Goal: Find specific page/section: Find specific page/section

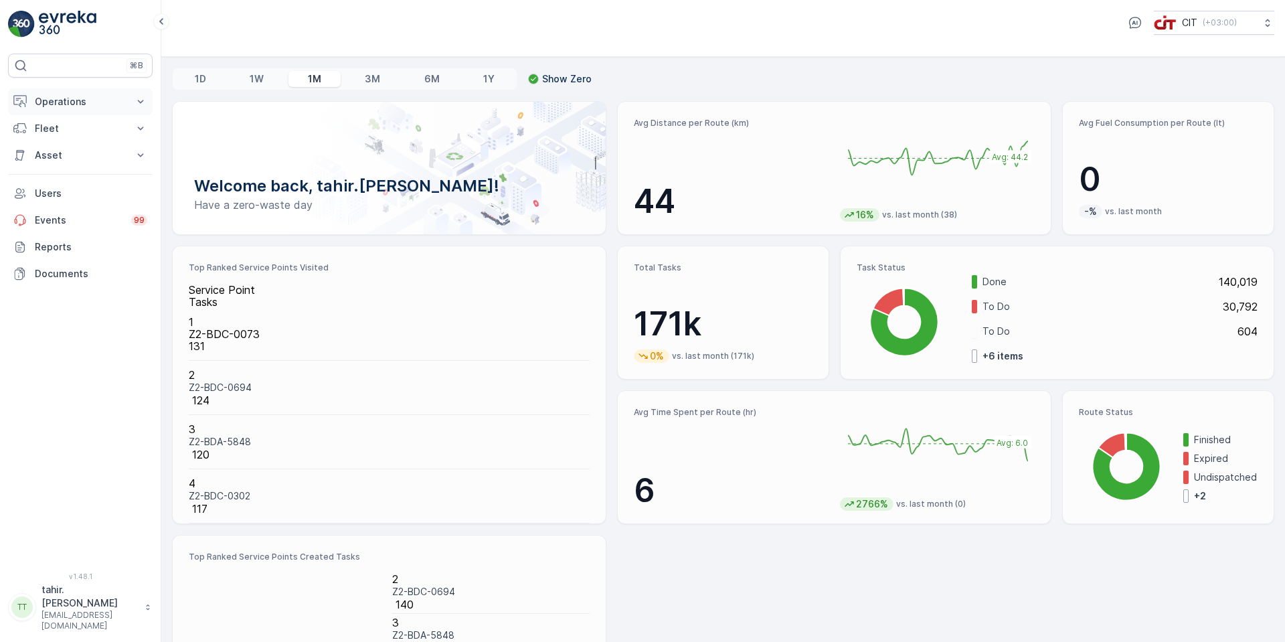
click at [67, 103] on p "Operations" at bounding box center [80, 101] width 91 height 13
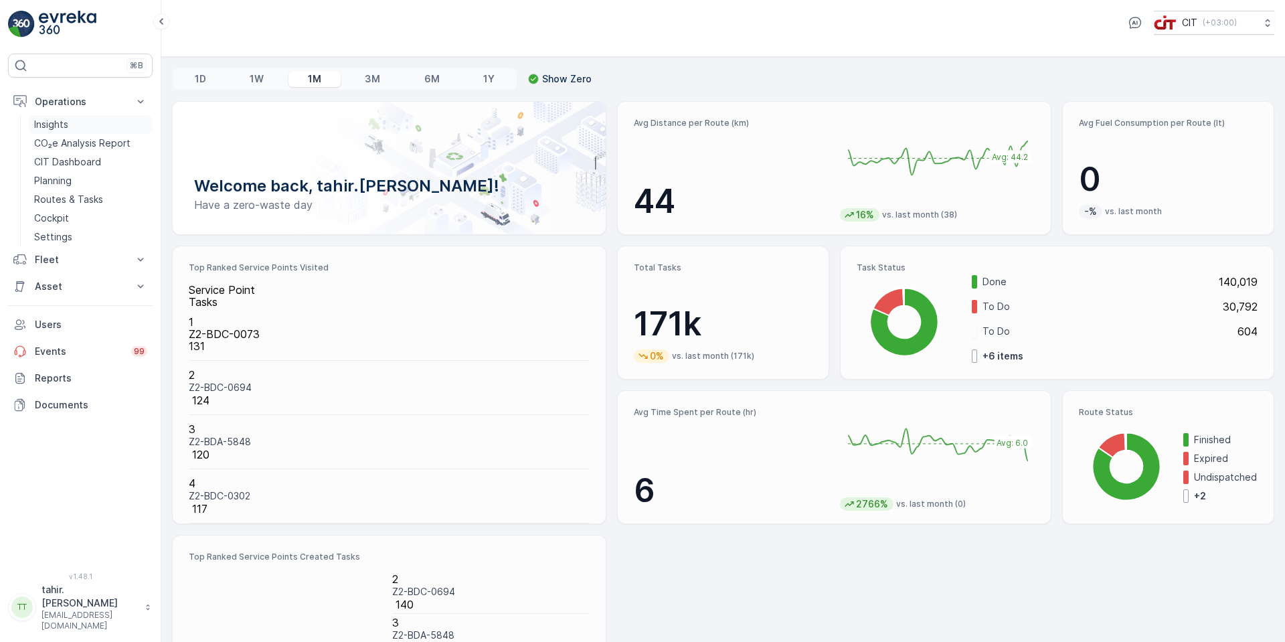
click at [46, 122] on p "Insights" at bounding box center [51, 124] width 34 height 13
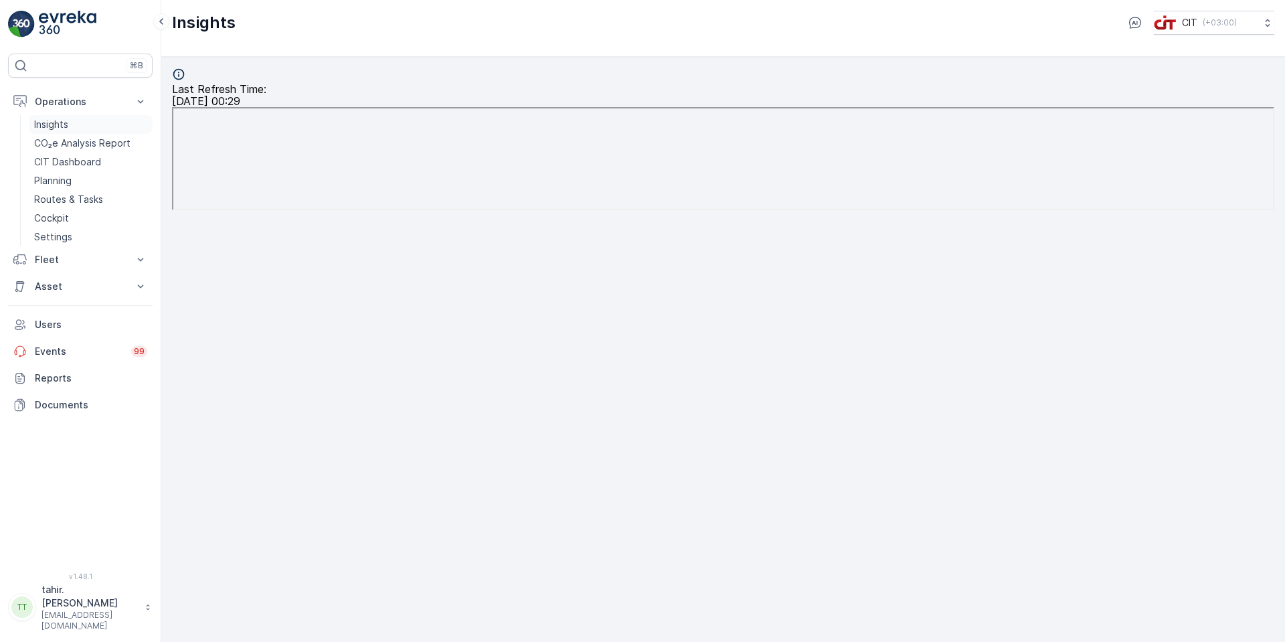
click at [54, 123] on p "Insights" at bounding box center [51, 124] width 34 height 13
click at [54, 124] on p "Insights" at bounding box center [51, 124] width 34 height 13
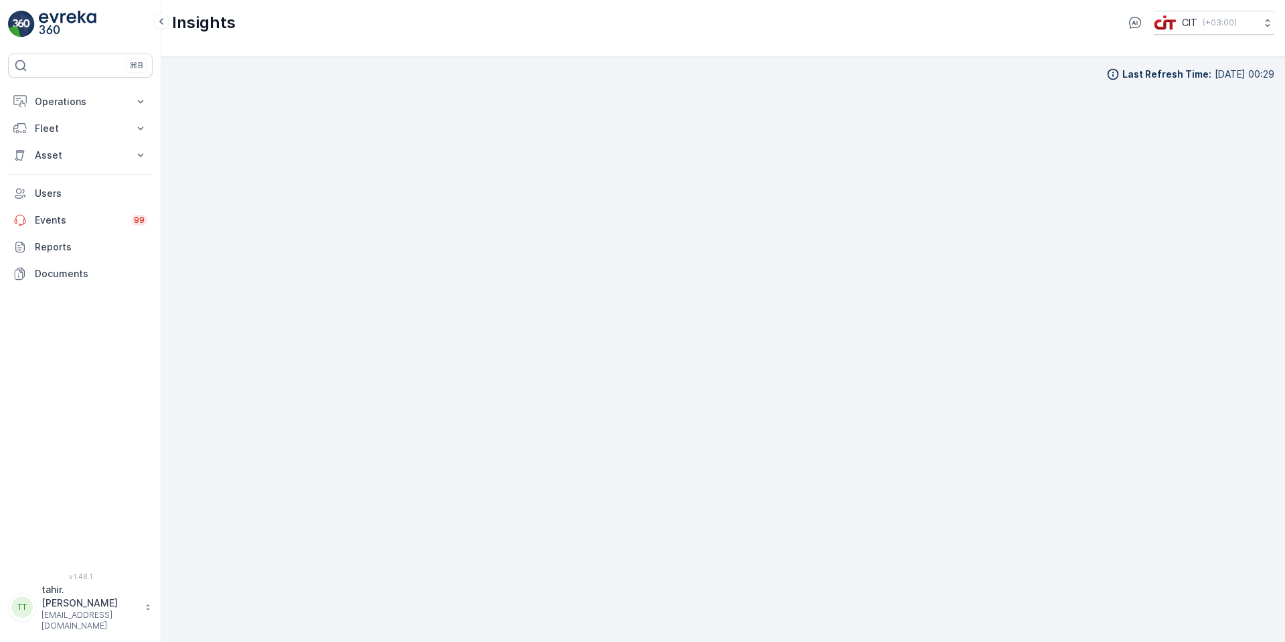
scroll to position [13, 0]
